Goal: Transaction & Acquisition: Purchase product/service

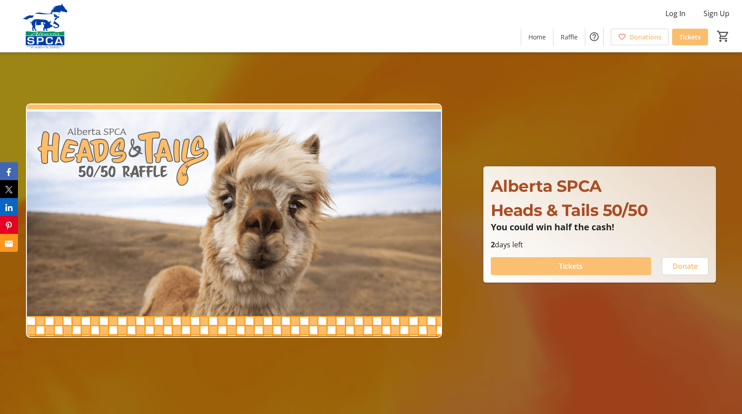
click at [584, 269] on span at bounding box center [571, 265] width 160 height 21
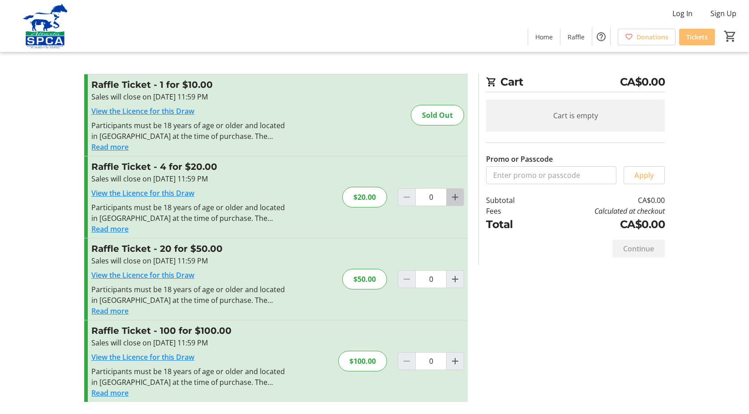
click at [451, 198] on mat-icon "Increment by one" at bounding box center [455, 197] width 11 height 11
type input "1"
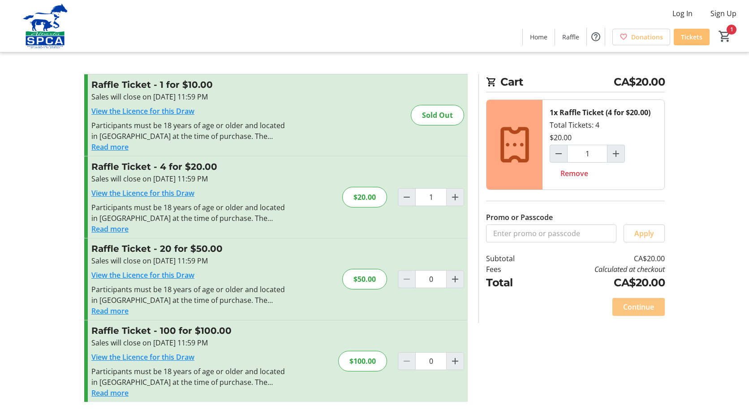
click at [638, 308] on span "Continue" at bounding box center [638, 306] width 31 height 11
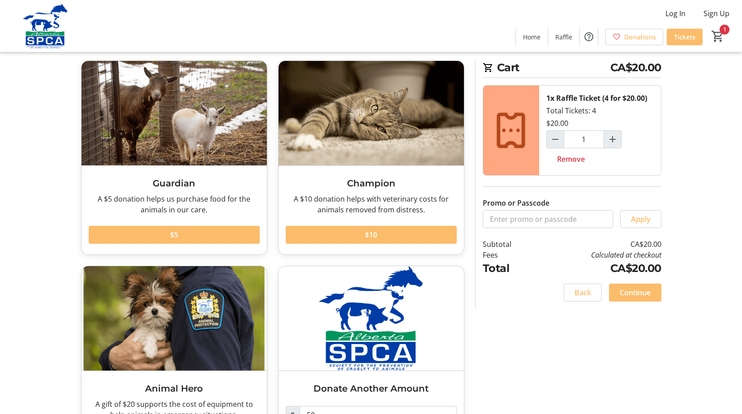
scroll to position [101, 0]
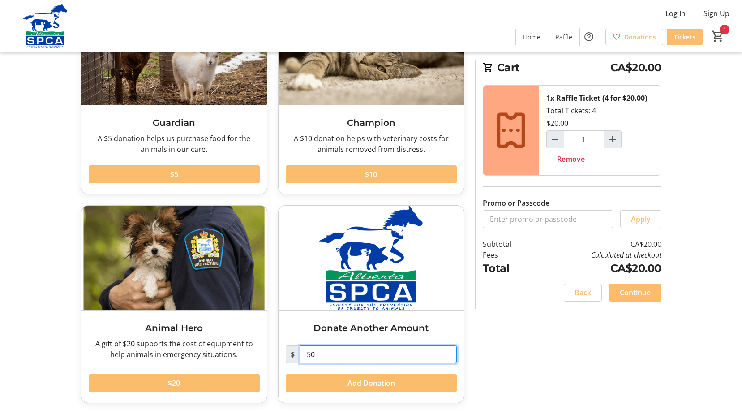
drag, startPoint x: 340, startPoint y: 357, endPoint x: 289, endPoint y: 356, distance: 51.5
click at [289, 356] on div "$ 50" at bounding box center [371, 354] width 171 height 18
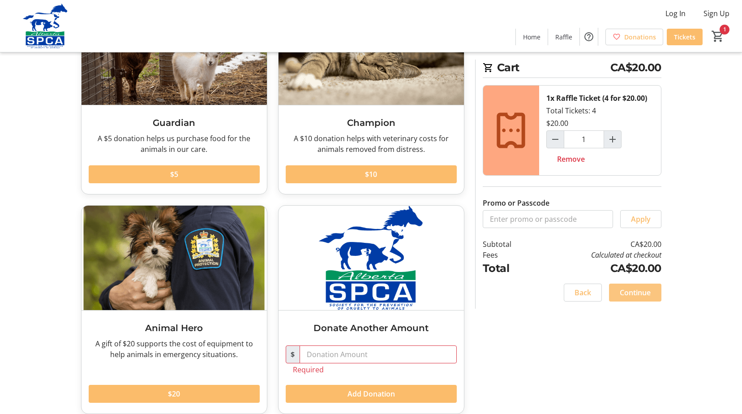
click at [630, 291] on span "Continue" at bounding box center [635, 292] width 31 height 11
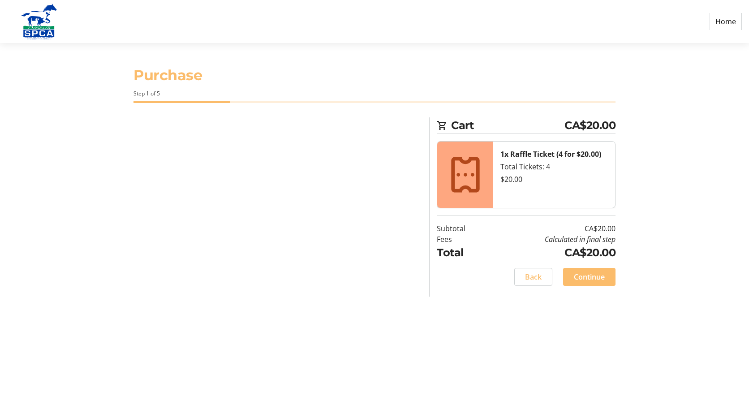
select select "CA"
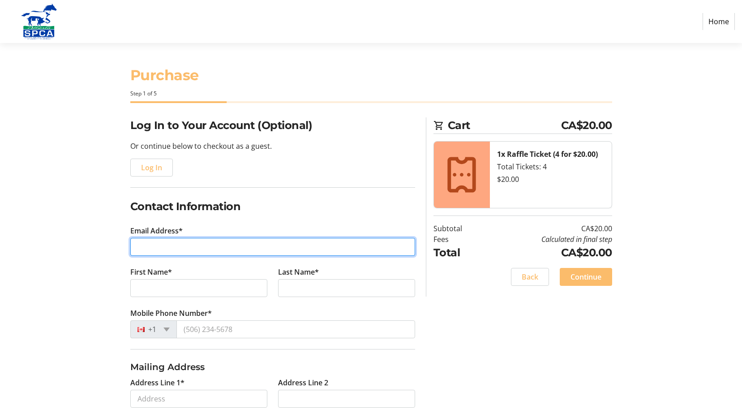
click at [149, 245] on input "Email Address*" at bounding box center [272, 247] width 285 height 18
type input "[EMAIL_ADDRESS][DOMAIN_NAME]"
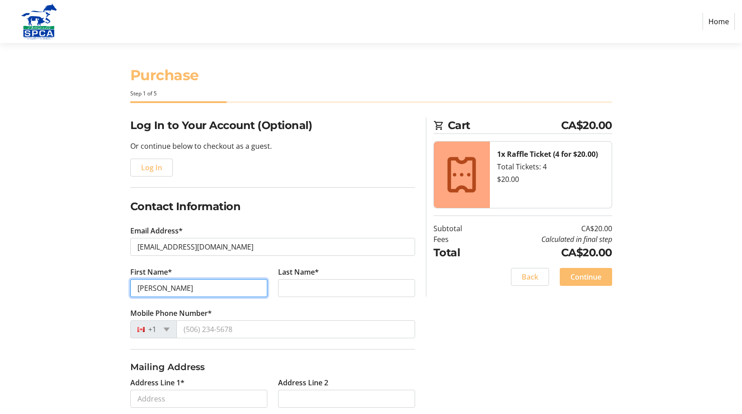
type input "[PERSON_NAME]"
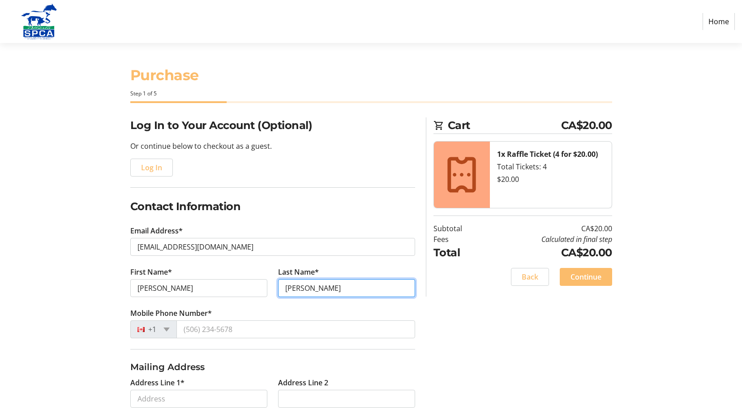
type input "[PERSON_NAME]"
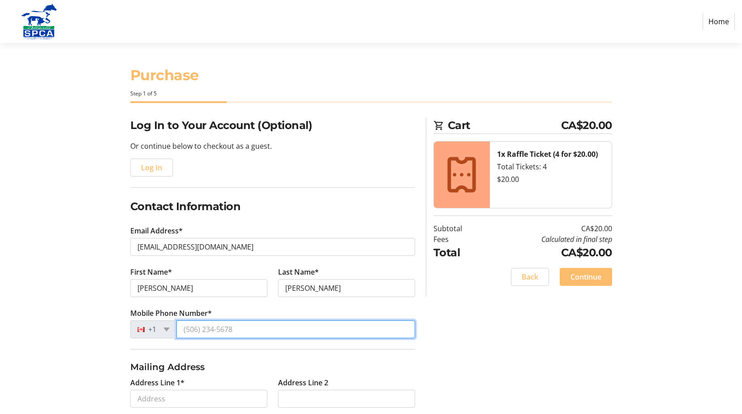
click at [189, 325] on input "Mobile Phone Number*" at bounding box center [295, 329] width 239 height 18
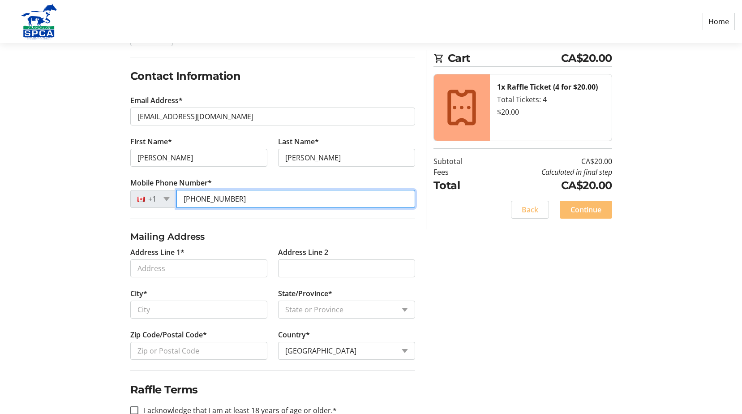
scroll to position [134, 0]
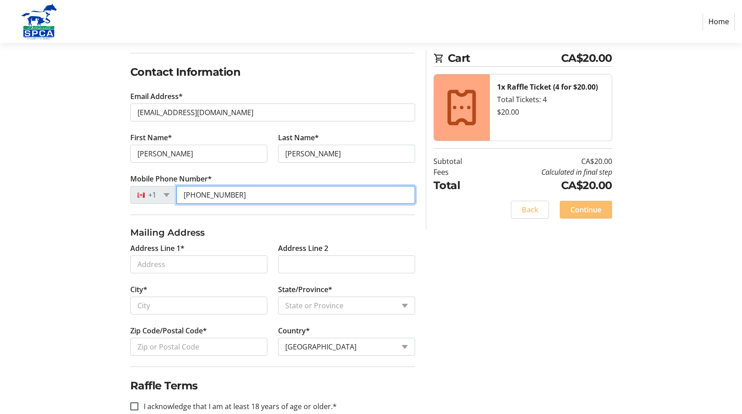
type input "[PHONE_NUMBER]"
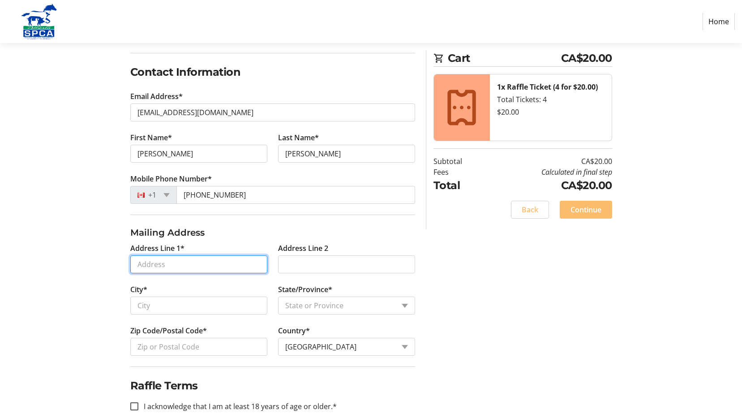
click at [150, 258] on input "Address Line 1*" at bounding box center [198, 264] width 137 height 18
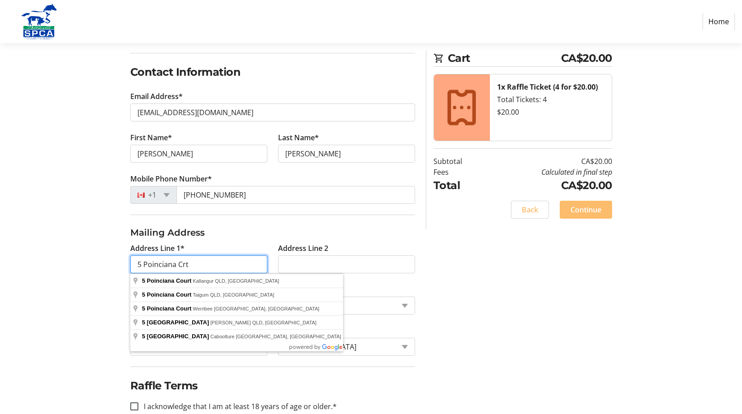
type input "5 Poinciana Crt"
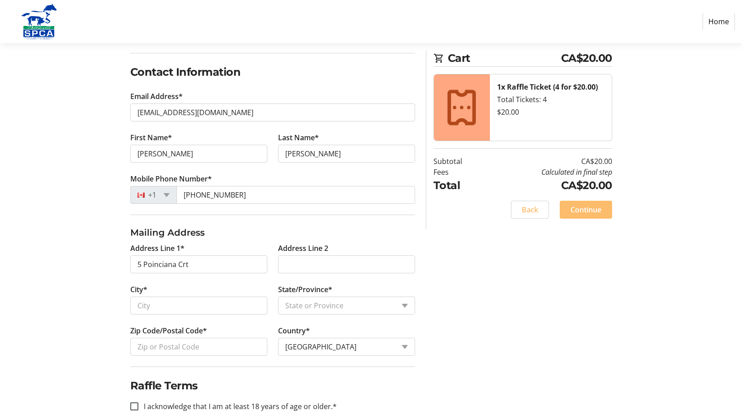
drag, startPoint x: 437, startPoint y: 278, endPoint x: 213, endPoint y: 293, distance: 224.5
click at [427, 279] on div "Log In to Your Account (Optional) Or continue below to checkout as a guest. Log…" at bounding box center [371, 208] width 591 height 450
click at [169, 300] on input "City*" at bounding box center [198, 305] width 137 height 18
type input "[GEOGRAPHIC_DATA]"
click at [320, 308] on select "State or Province State or Province [GEOGRAPHIC_DATA] [GEOGRAPHIC_DATA] [GEOGRA…" at bounding box center [346, 305] width 137 height 18
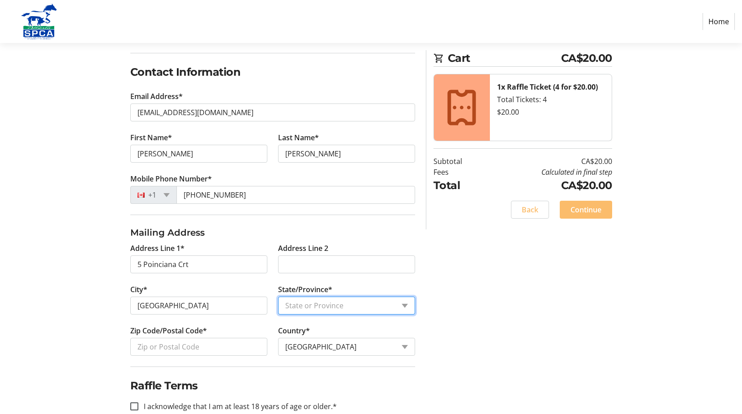
select select "AB"
click at [278, 296] on select "State or Province State or Province [GEOGRAPHIC_DATA] [GEOGRAPHIC_DATA] [GEOGRA…" at bounding box center [346, 305] width 137 height 18
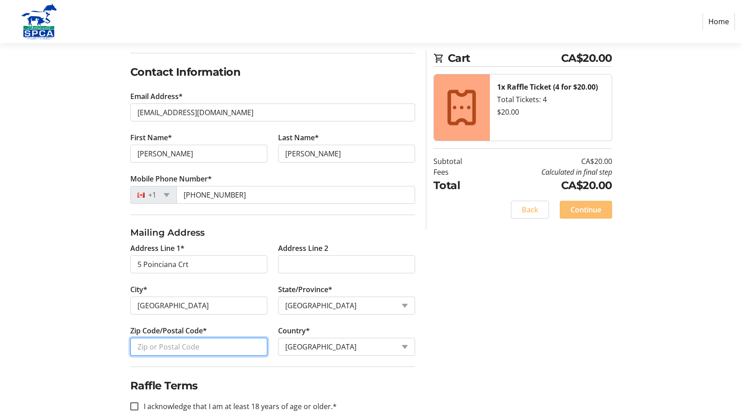
click at [157, 347] on input "Zip Code/Postal Code*" at bounding box center [198, 347] width 137 height 18
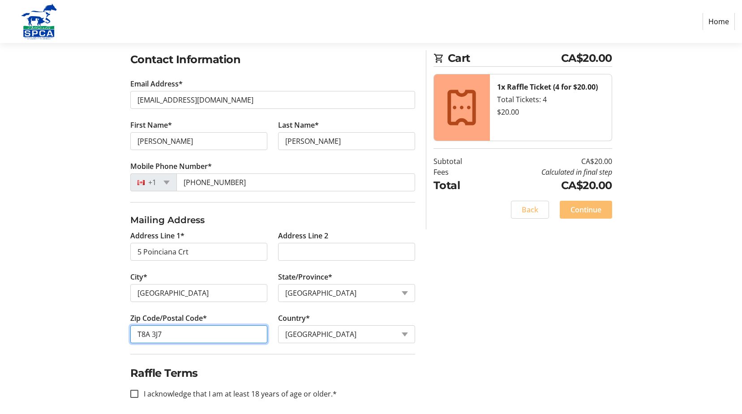
scroll to position [154, 0]
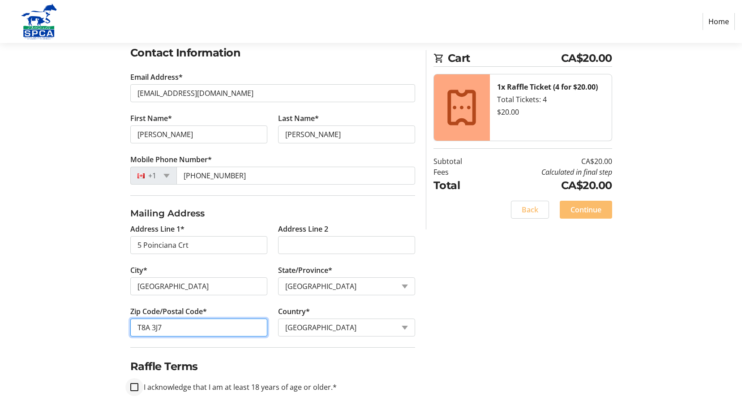
type input "T8A 3J7"
click at [135, 388] on input "I acknowledge that I am at least 18 years of age or older.*" at bounding box center [134, 387] width 8 height 8
checkbox input "true"
click at [563, 308] on div "Log In to Your Account (Optional) Or continue below to checkout as a guest. Log…" at bounding box center [371, 189] width 591 height 450
click at [593, 210] on span "Continue" at bounding box center [586, 209] width 31 height 11
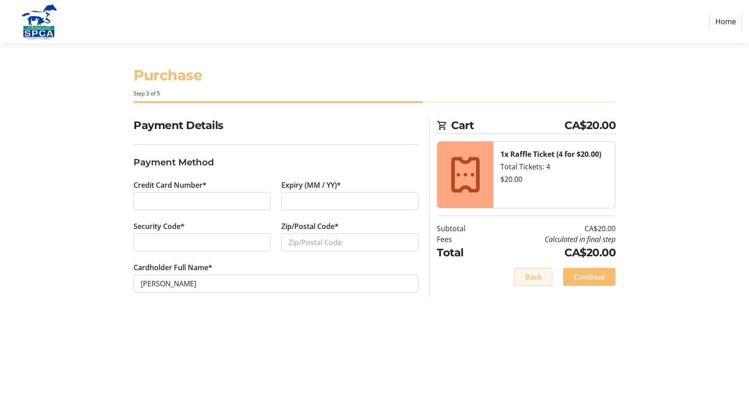
click at [532, 279] on span "Back" at bounding box center [533, 276] width 17 height 11
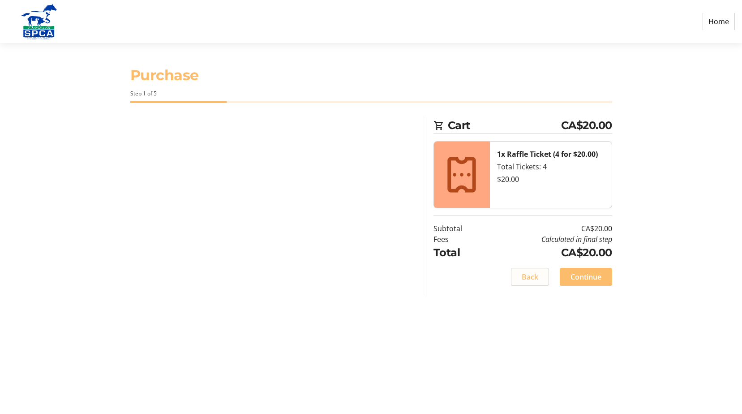
select select "AB"
select select "CA"
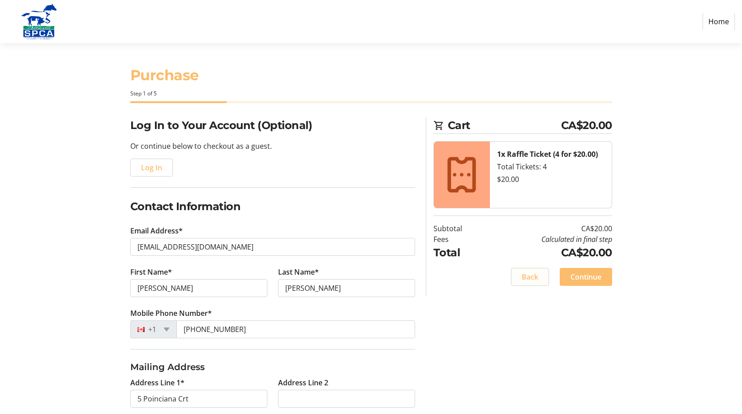
click at [528, 279] on span "Back" at bounding box center [530, 276] width 17 height 11
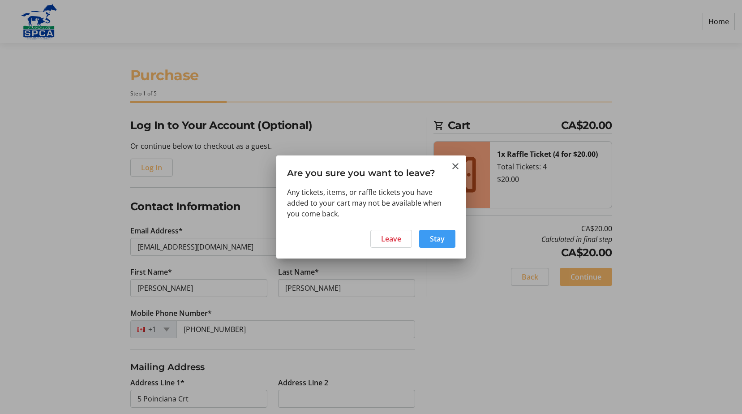
click at [440, 240] on span "Stay" at bounding box center [437, 238] width 15 height 11
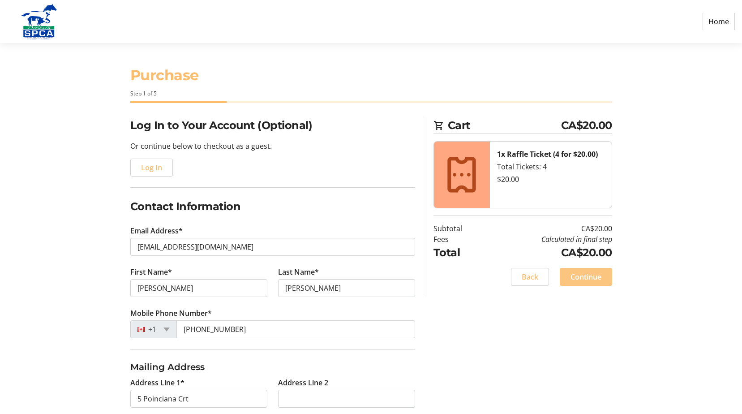
click at [591, 272] on span "Continue" at bounding box center [586, 276] width 31 height 11
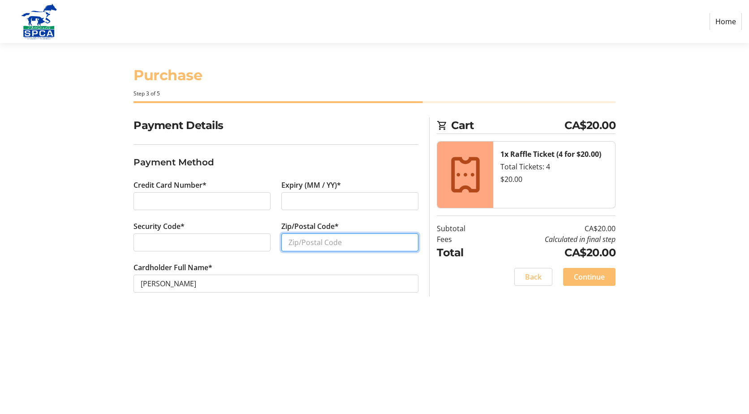
click at [294, 240] on input "Zip/Postal Code*" at bounding box center [349, 242] width 137 height 18
type input "T8A3J7"
click at [581, 278] on span "Continue" at bounding box center [589, 276] width 31 height 11
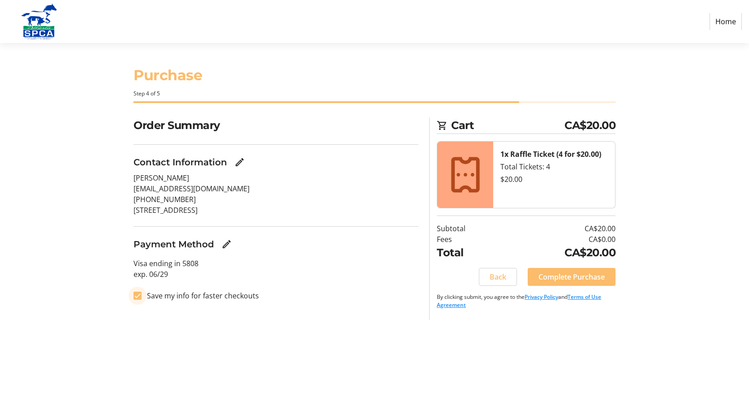
click at [138, 296] on input "Save my info for faster checkouts" at bounding box center [137, 296] width 8 height 8
checkbox input "false"
click at [572, 280] on span "Complete Purchase" at bounding box center [571, 276] width 66 height 11
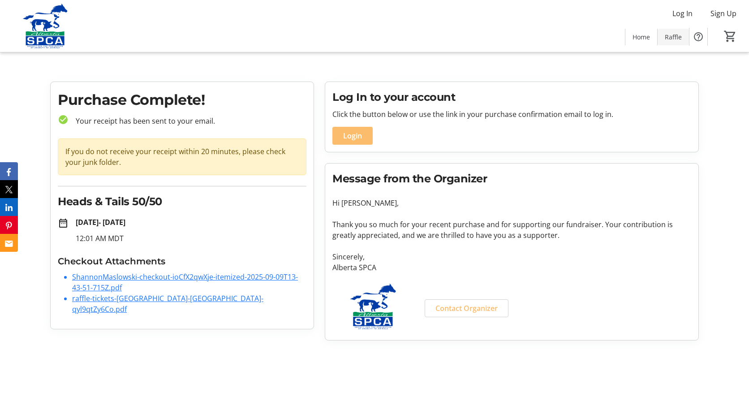
click at [674, 35] on span "Raffle" at bounding box center [673, 36] width 17 height 9
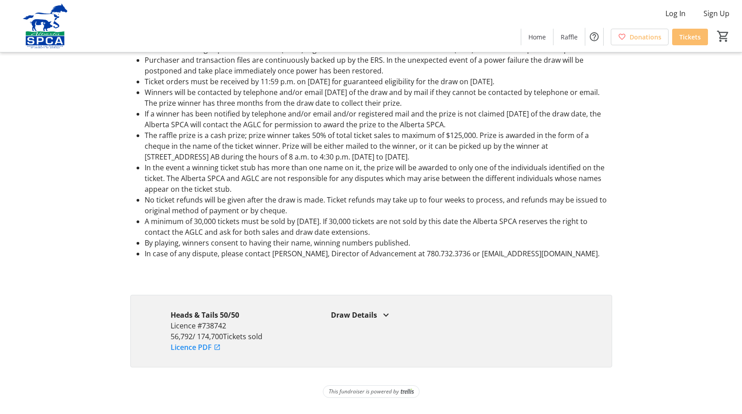
scroll to position [728, 0]
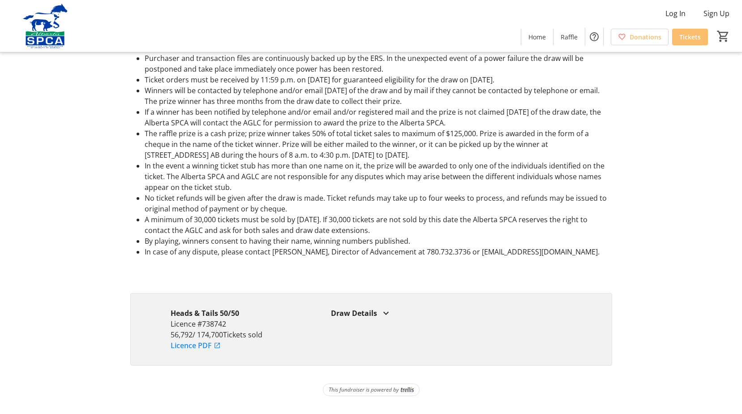
click at [385, 314] on mat-icon at bounding box center [386, 313] width 11 height 11
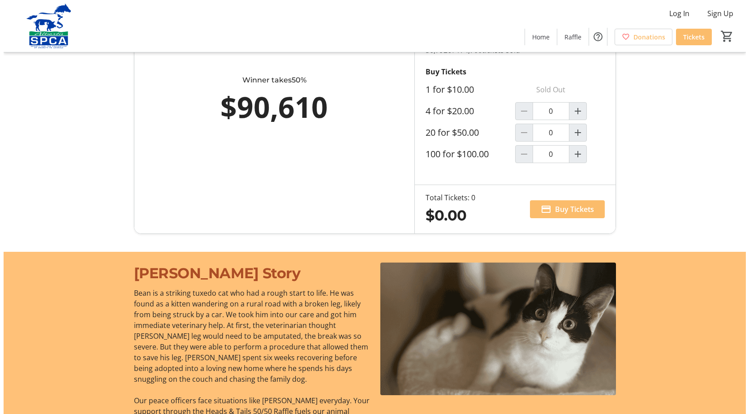
scroll to position [0, 0]
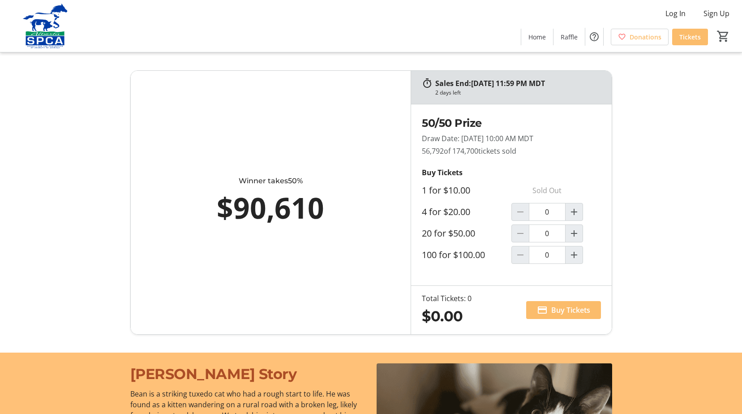
click at [687, 38] on span "Tickets" at bounding box center [689, 36] width 21 height 9
